Goal: Information Seeking & Learning: Learn about a topic

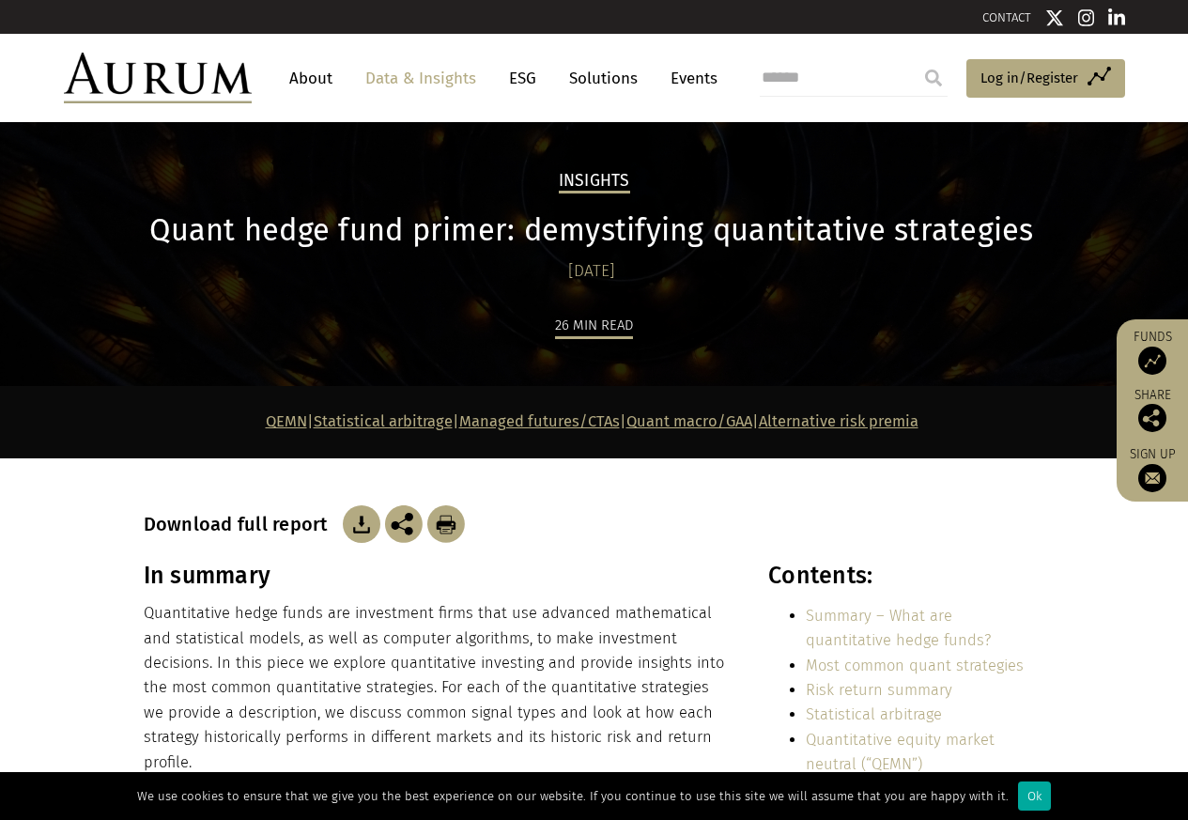
click at [250, 741] on p "Quantitative hedge funds are investment firms that use advanced mathematical an…" at bounding box center [436, 688] width 584 height 174
click at [1020, 797] on div "Ok" at bounding box center [1034, 795] width 33 height 29
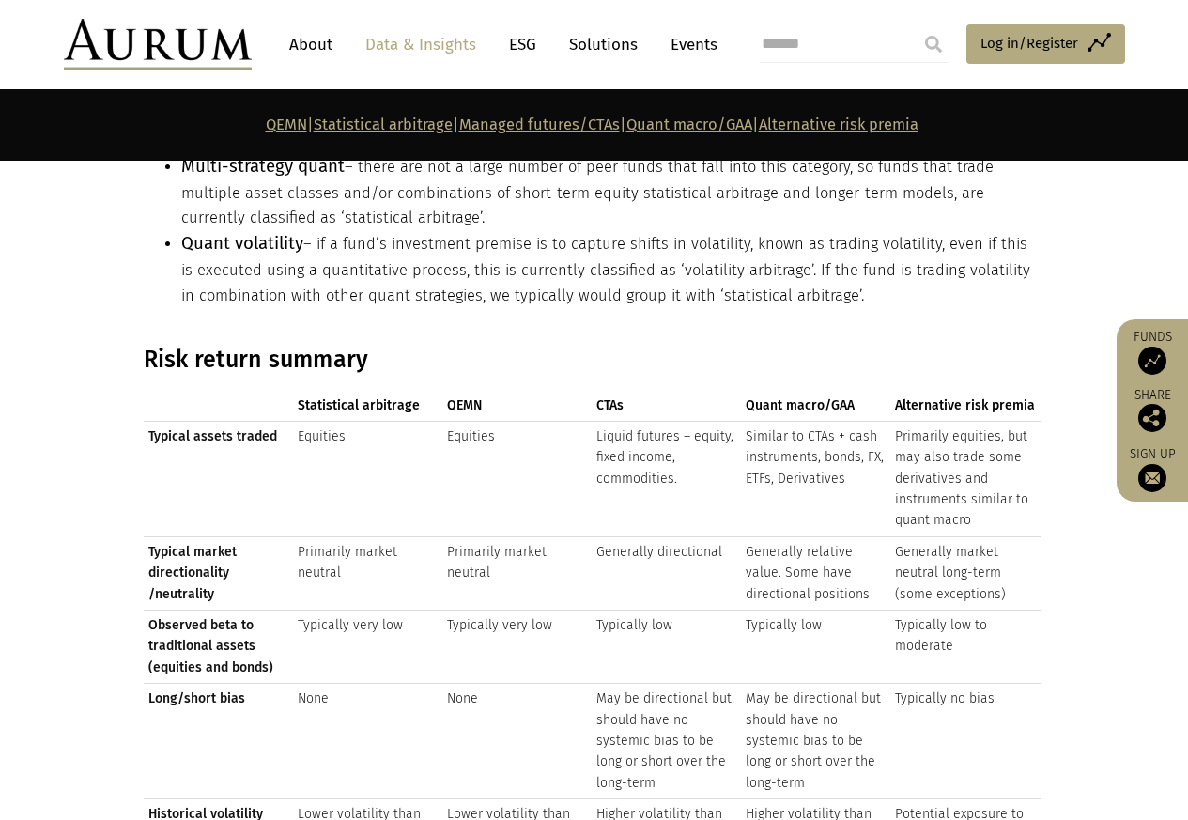
scroll to position [2028, 0]
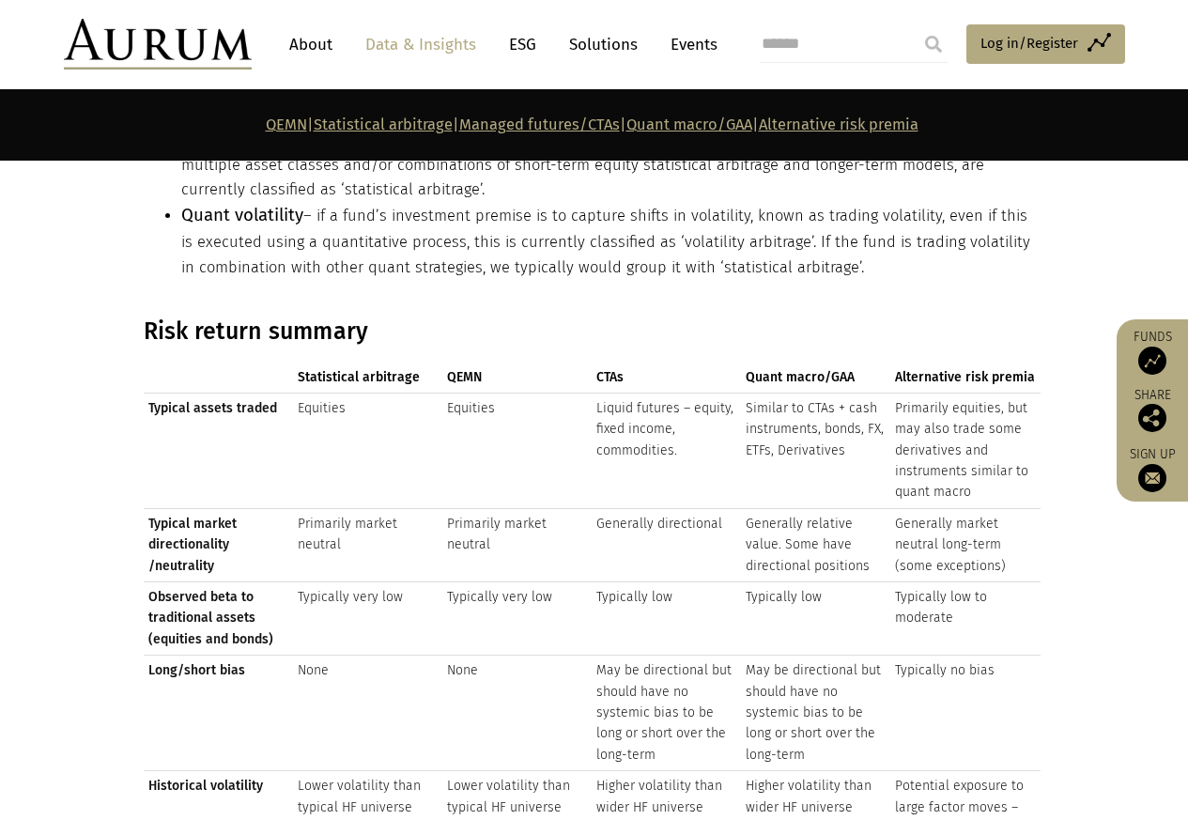
click at [864, 125] on link "Alternative risk premia" at bounding box center [839, 124] width 160 height 18
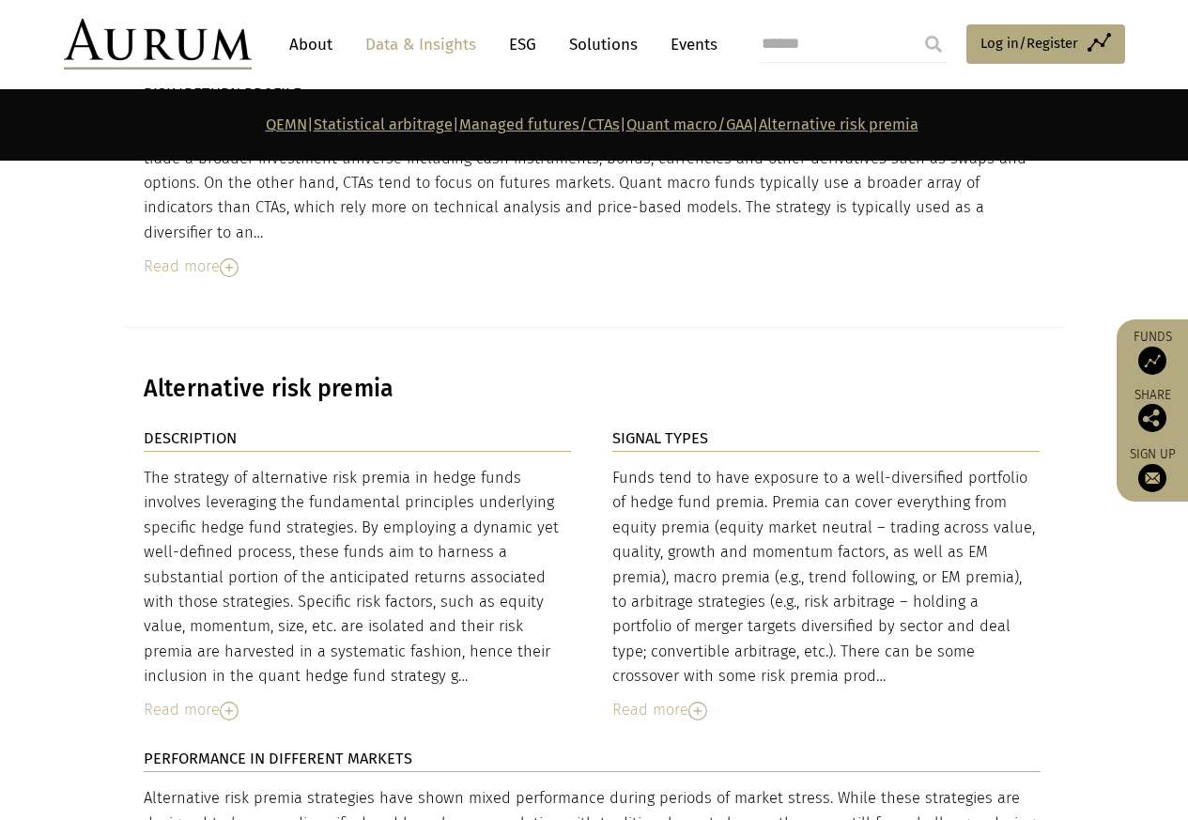
scroll to position [7253, 0]
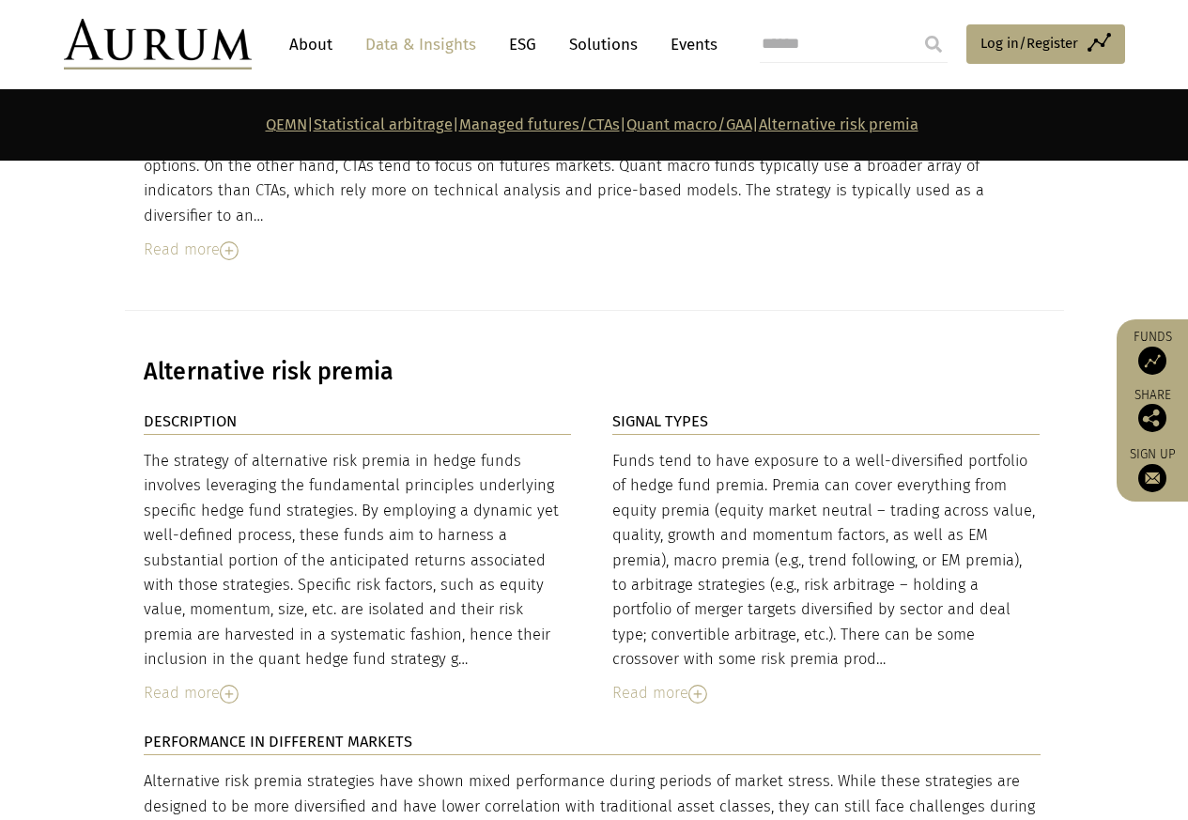
click at [881, 122] on link "Alternative risk premia" at bounding box center [839, 124] width 160 height 18
click at [514, 125] on link "Managed futures/CTAs" at bounding box center [539, 124] width 161 height 18
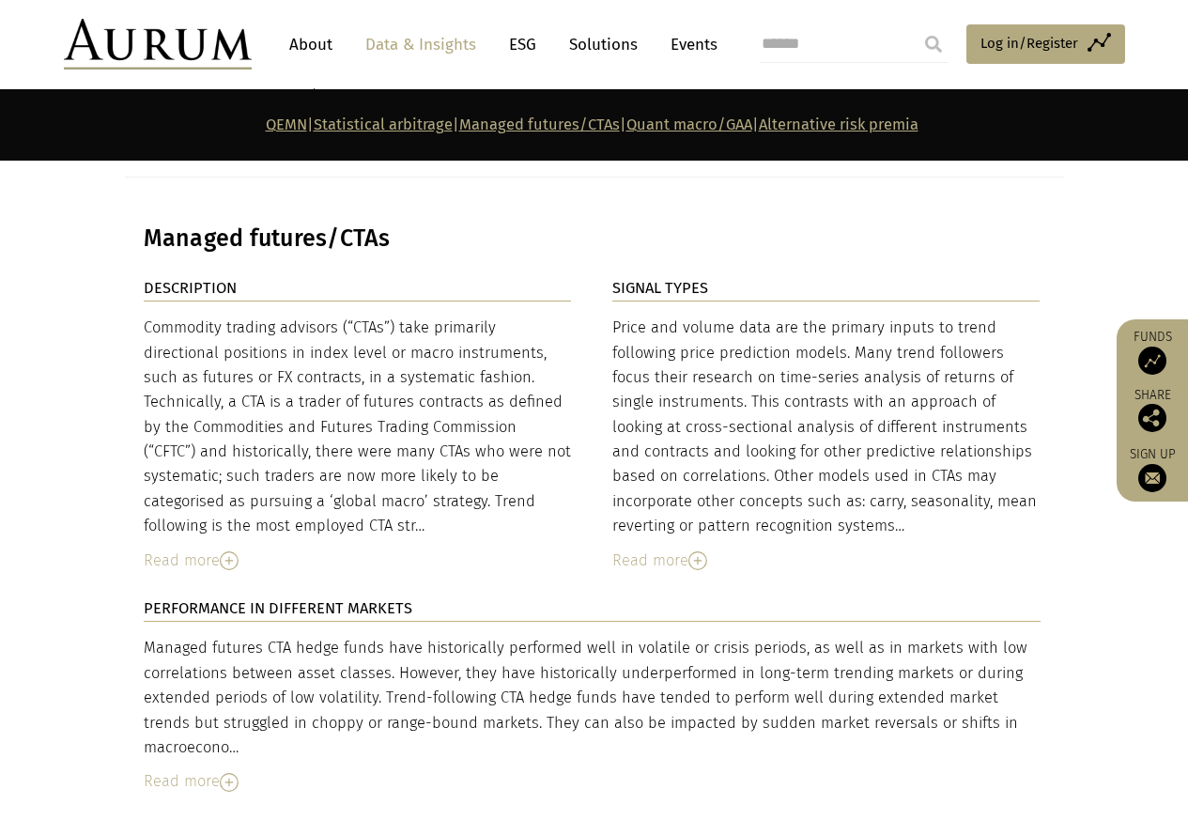
scroll to position [5202, 0]
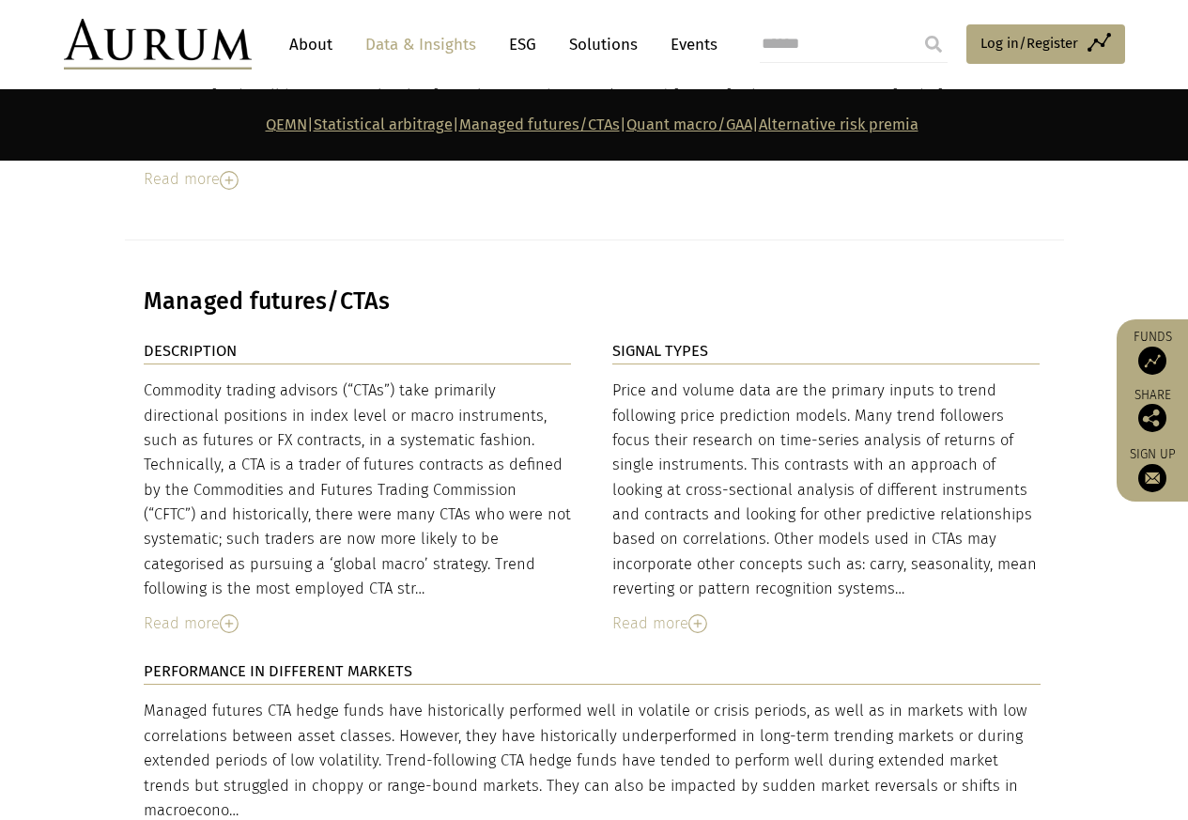
click at [554, 125] on link "Managed futures/CTAs" at bounding box center [539, 124] width 161 height 18
click at [343, 125] on link "Statistical arbitrage" at bounding box center [383, 124] width 139 height 18
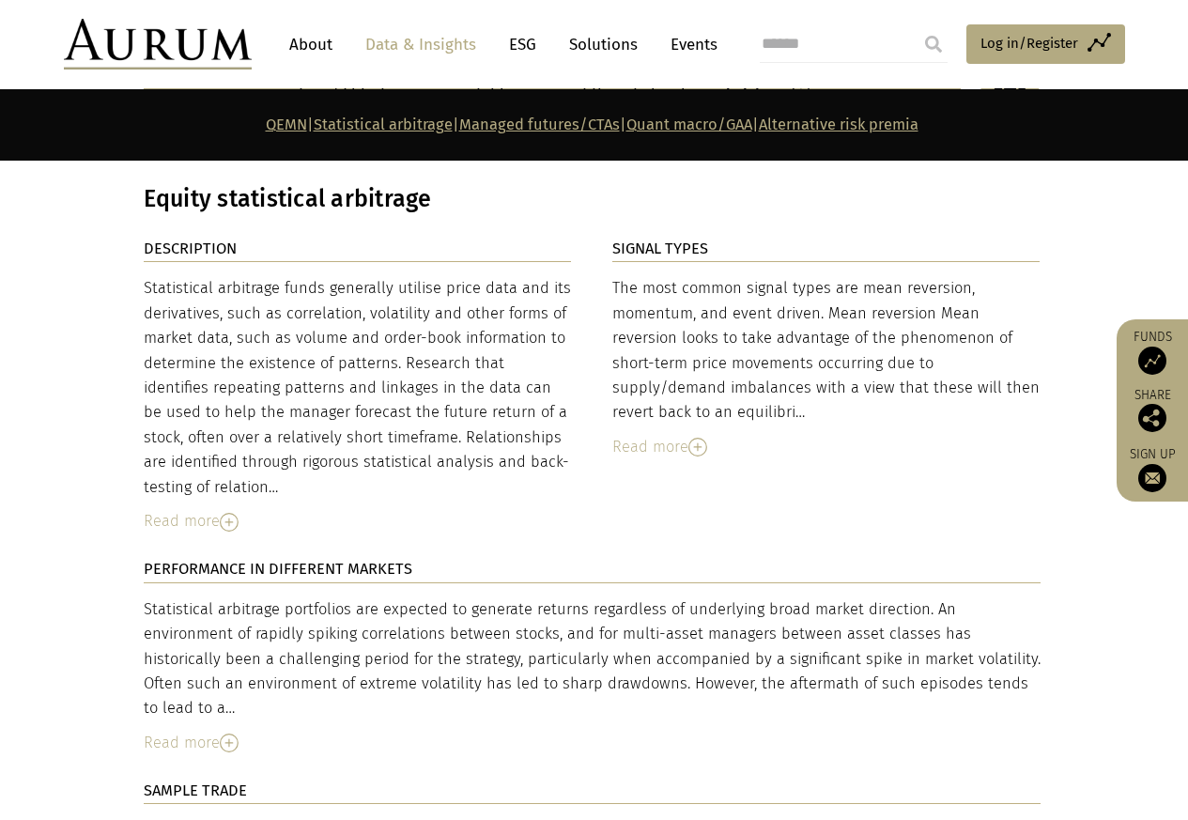
scroll to position [3120, 0]
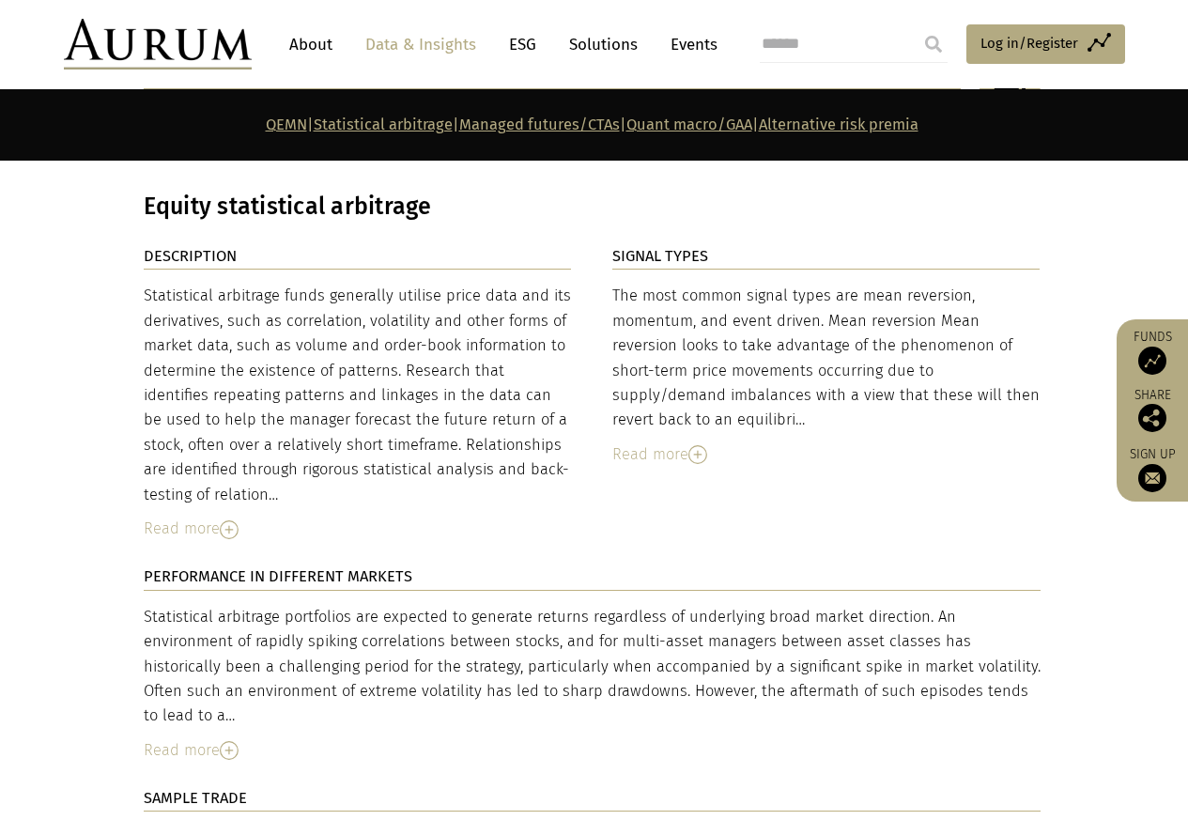
click at [352, 125] on link "Statistical arbitrage" at bounding box center [383, 124] width 139 height 18
click at [692, 125] on link "Quant macro/GAA" at bounding box center [689, 124] width 126 height 18
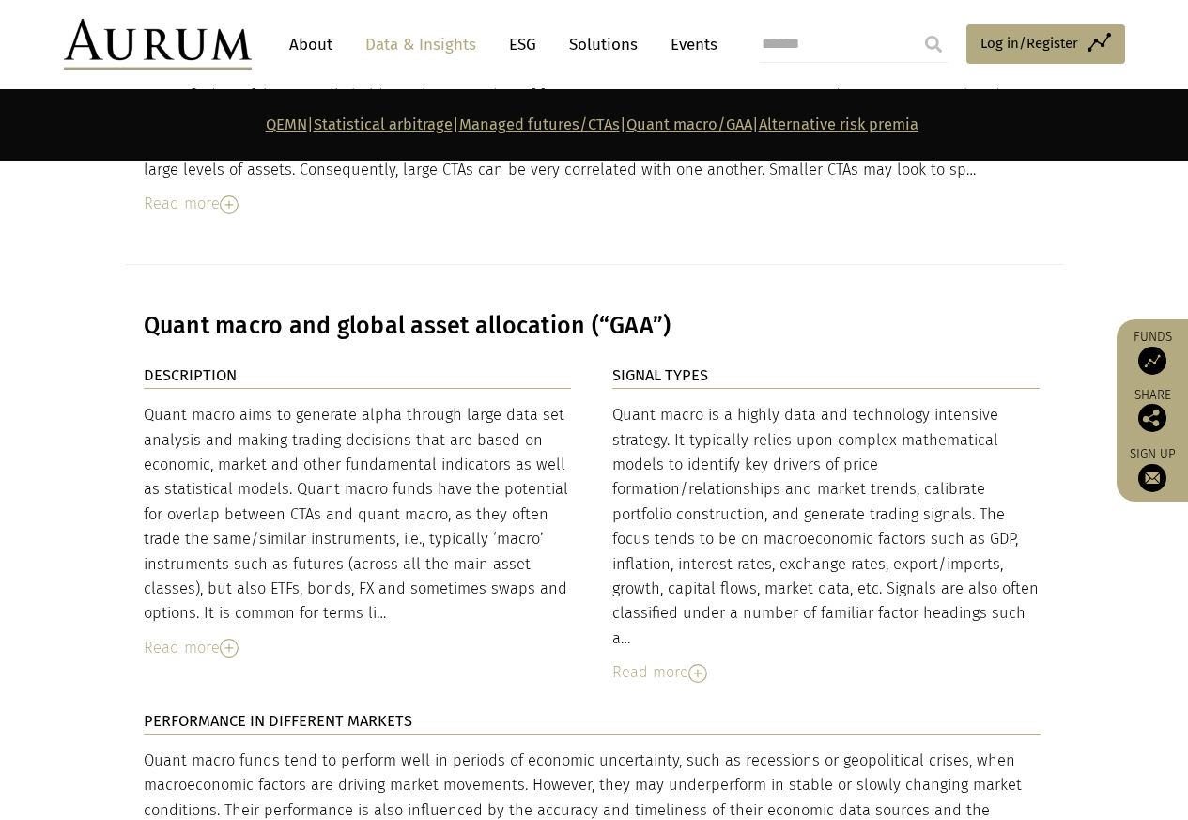
scroll to position [6262, 0]
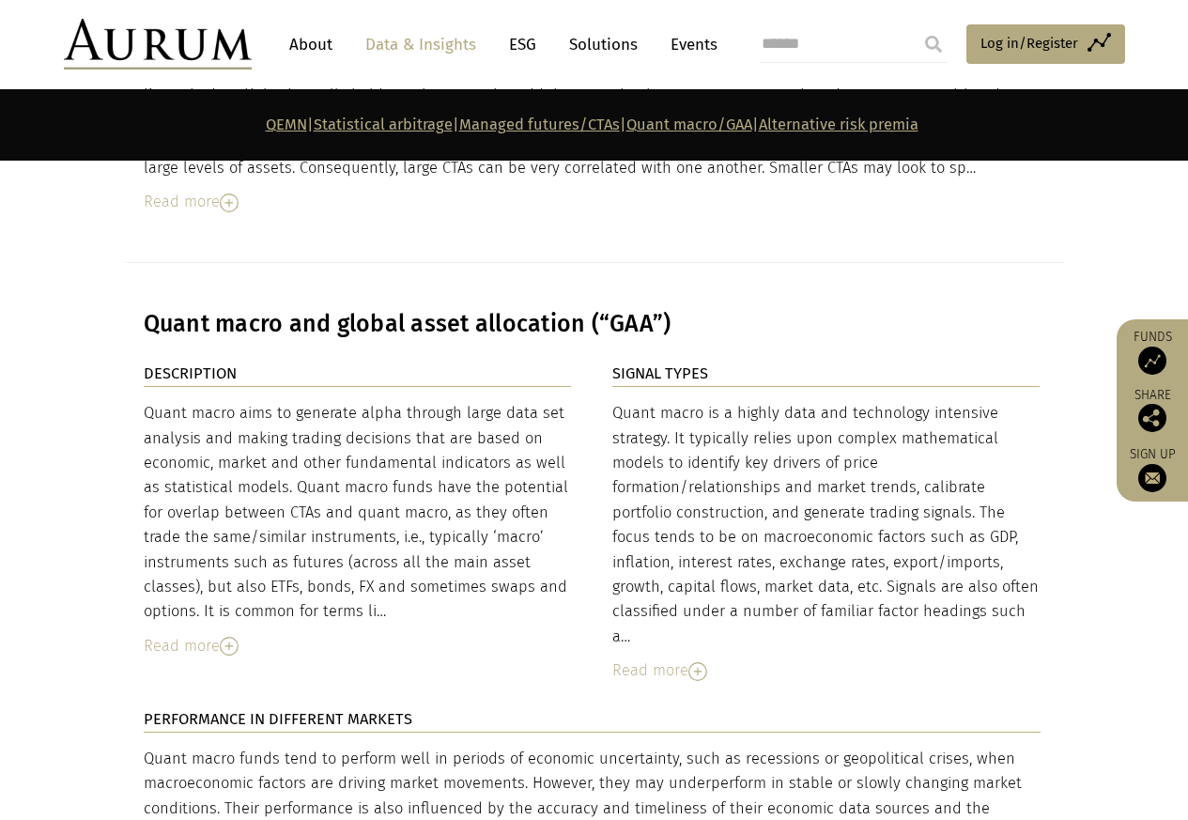
click at [707, 126] on link "Quant macro/GAA" at bounding box center [689, 124] width 126 height 18
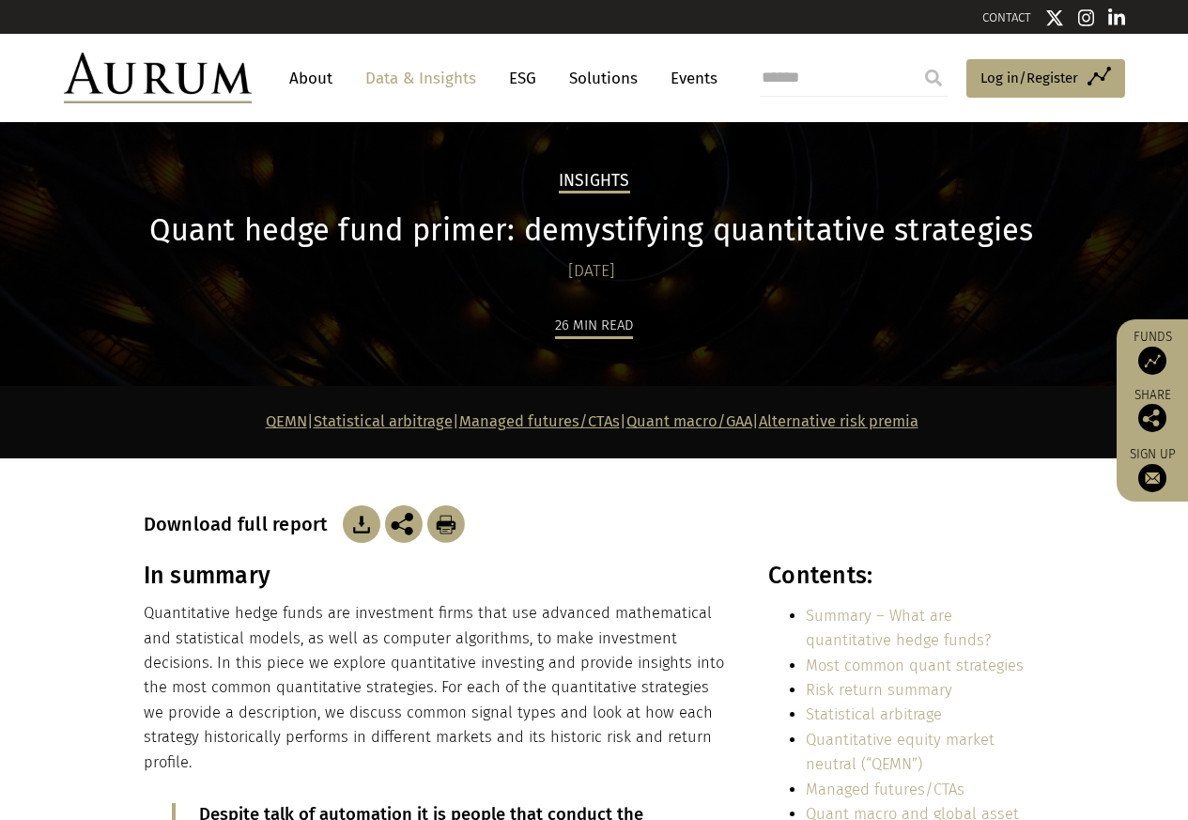
click at [396, 468] on div "Download full report" at bounding box center [594, 500] width 901 height 84
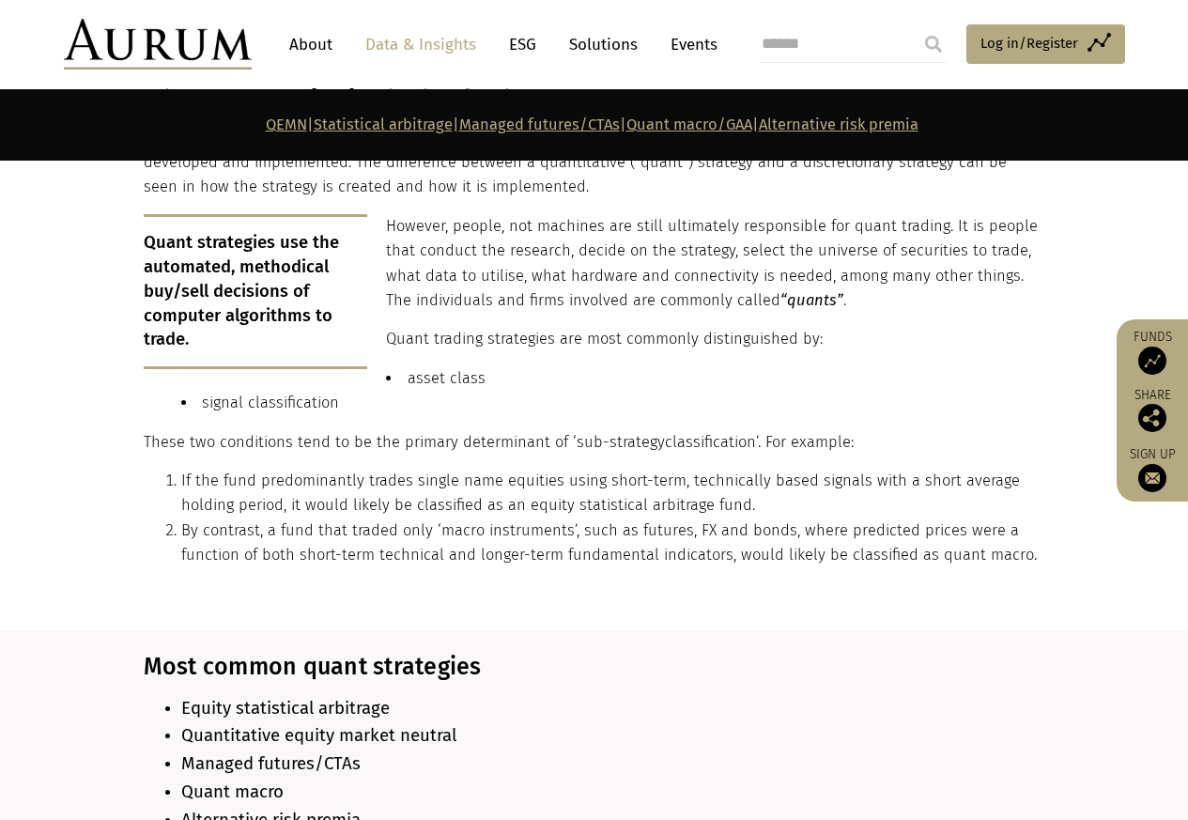
scroll to position [1239, 0]
